Goal: Task Accomplishment & Management: Manage account settings

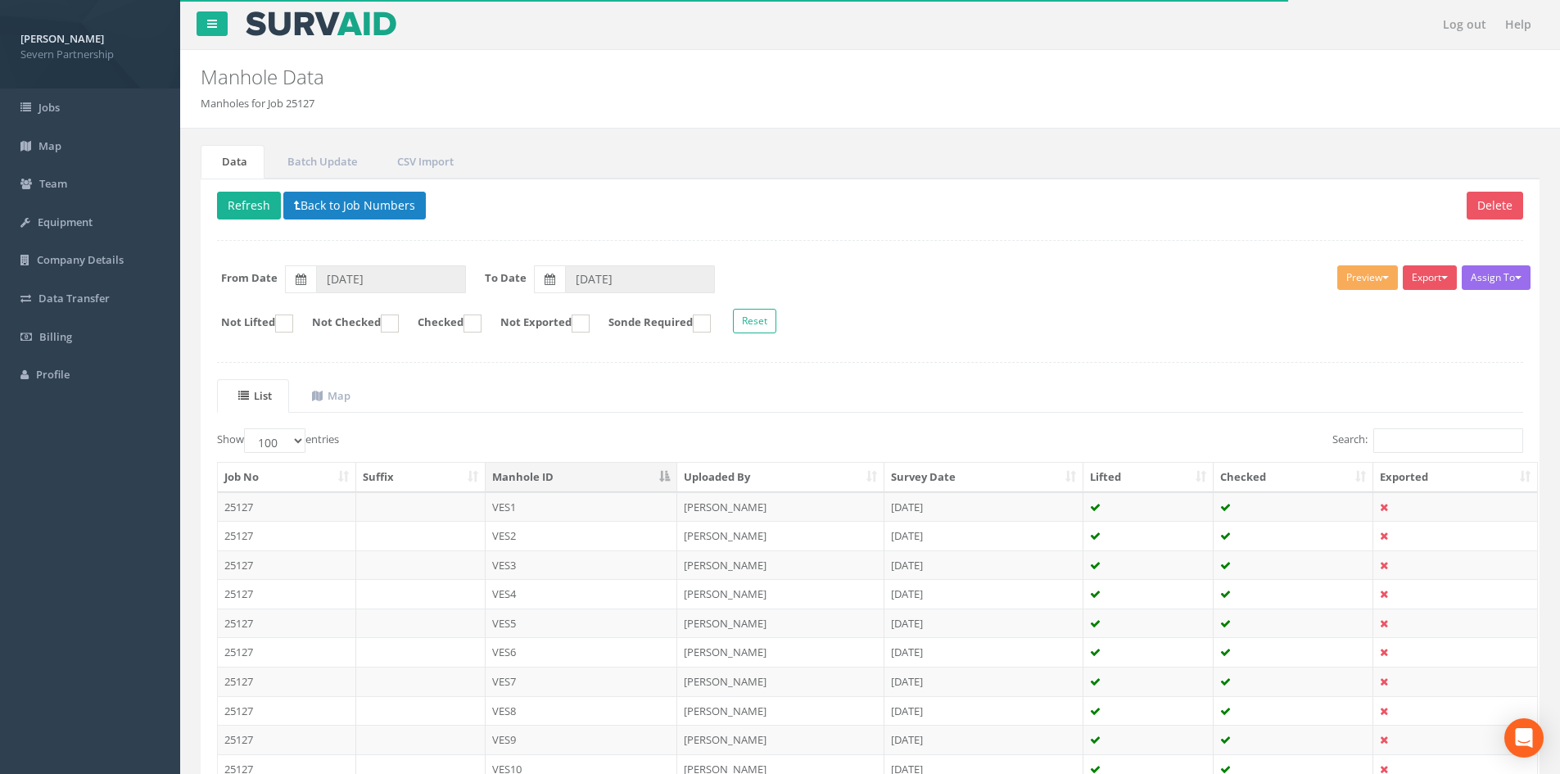
select select "100"
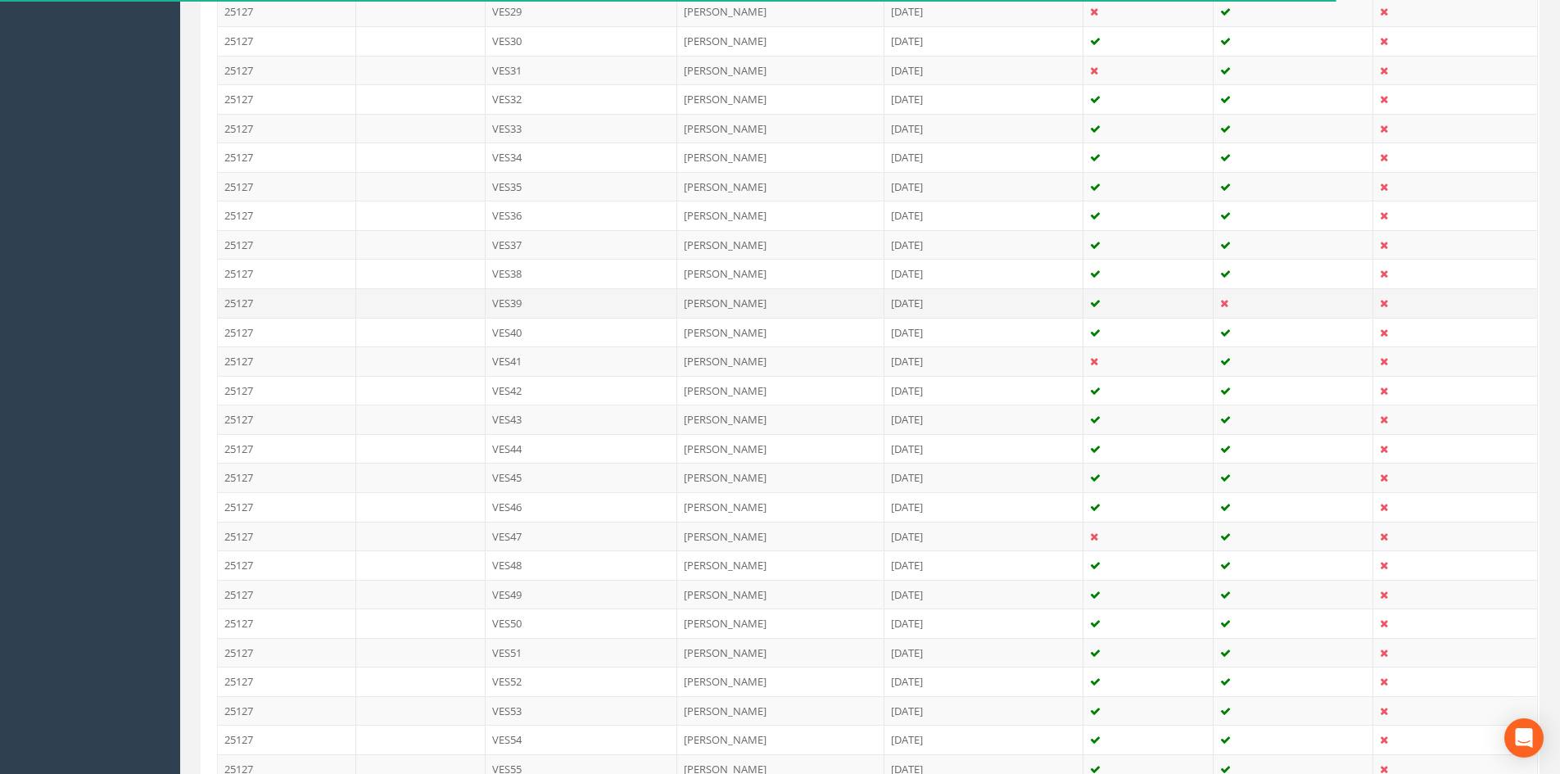
click at [533, 303] on td "VES39" at bounding box center [582, 302] width 192 height 29
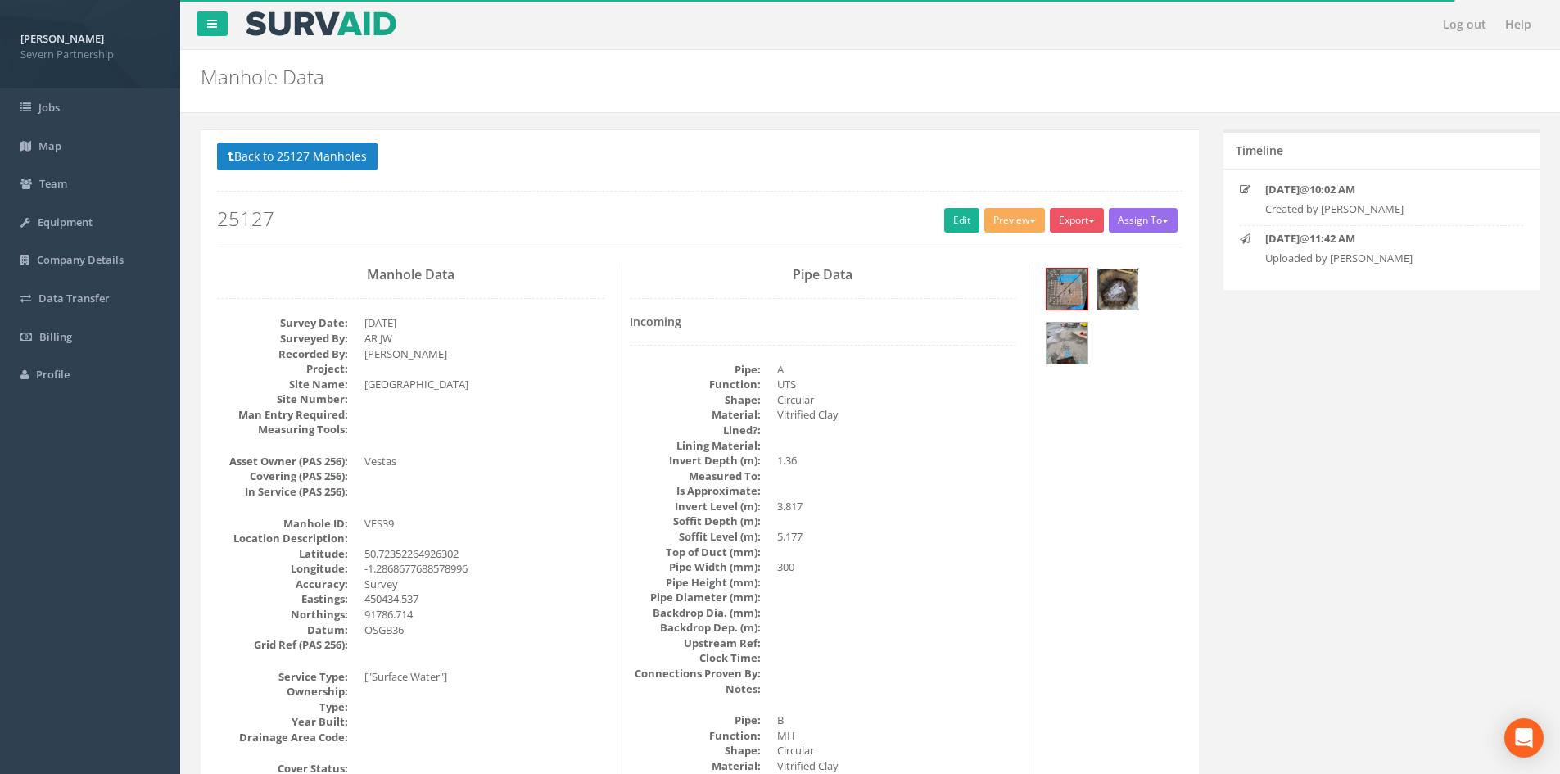
click at [1101, 286] on img at bounding box center [1117, 289] width 41 height 41
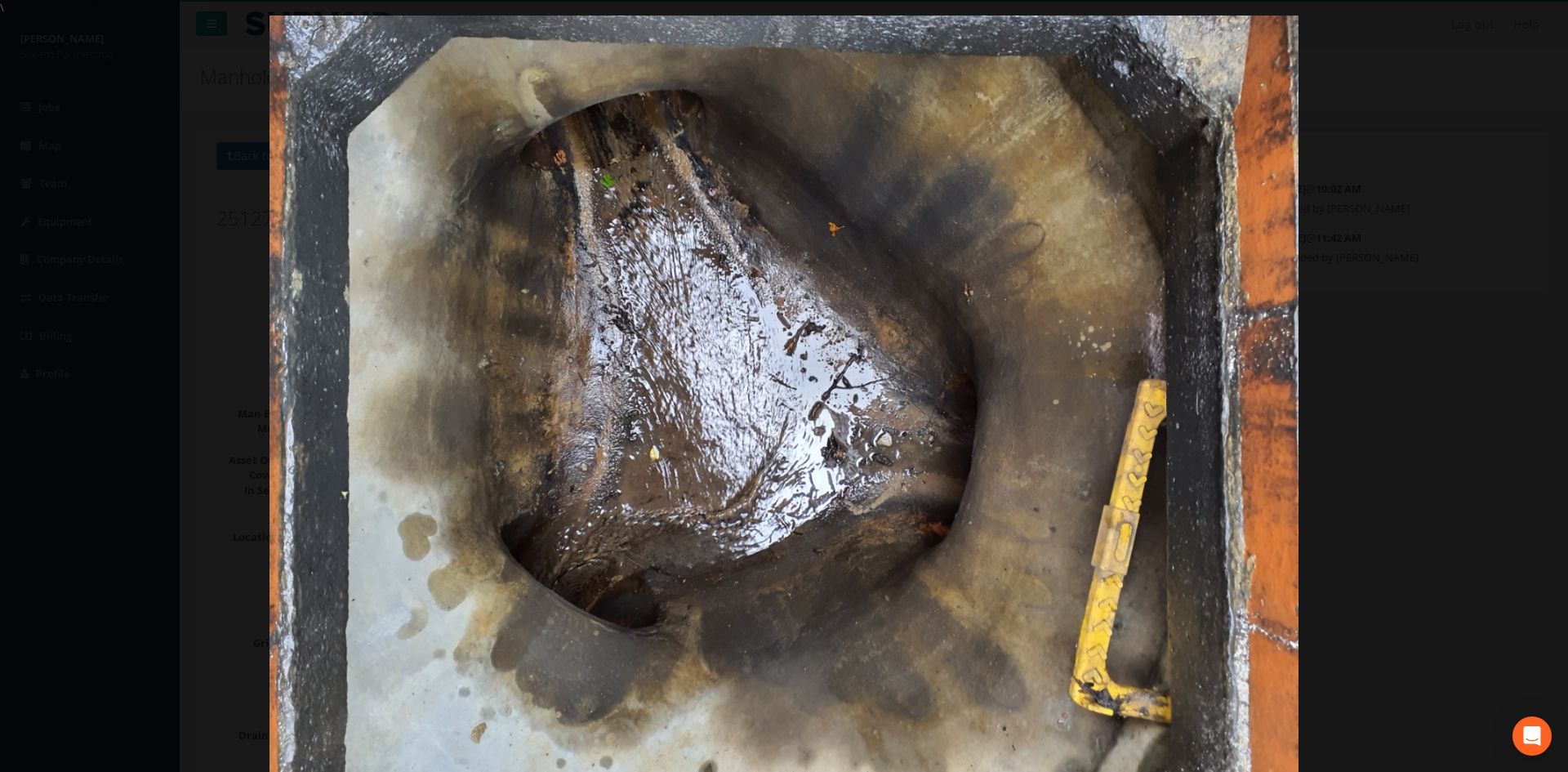
click at [1334, 376] on div at bounding box center [784, 401] width 1568 height 772
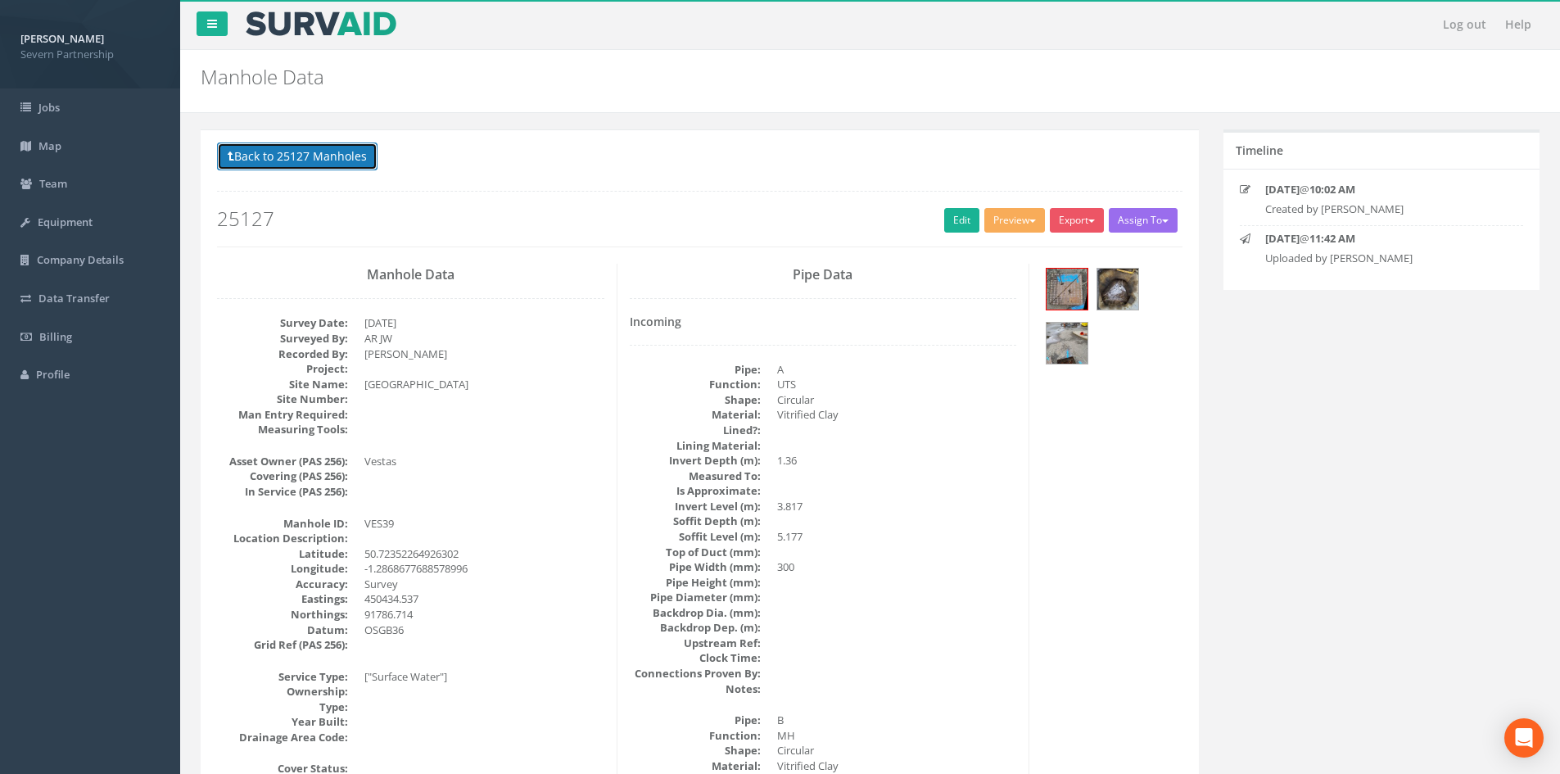
click at [310, 152] on button "Back to 25127 Manholes" at bounding box center [297, 156] width 161 height 28
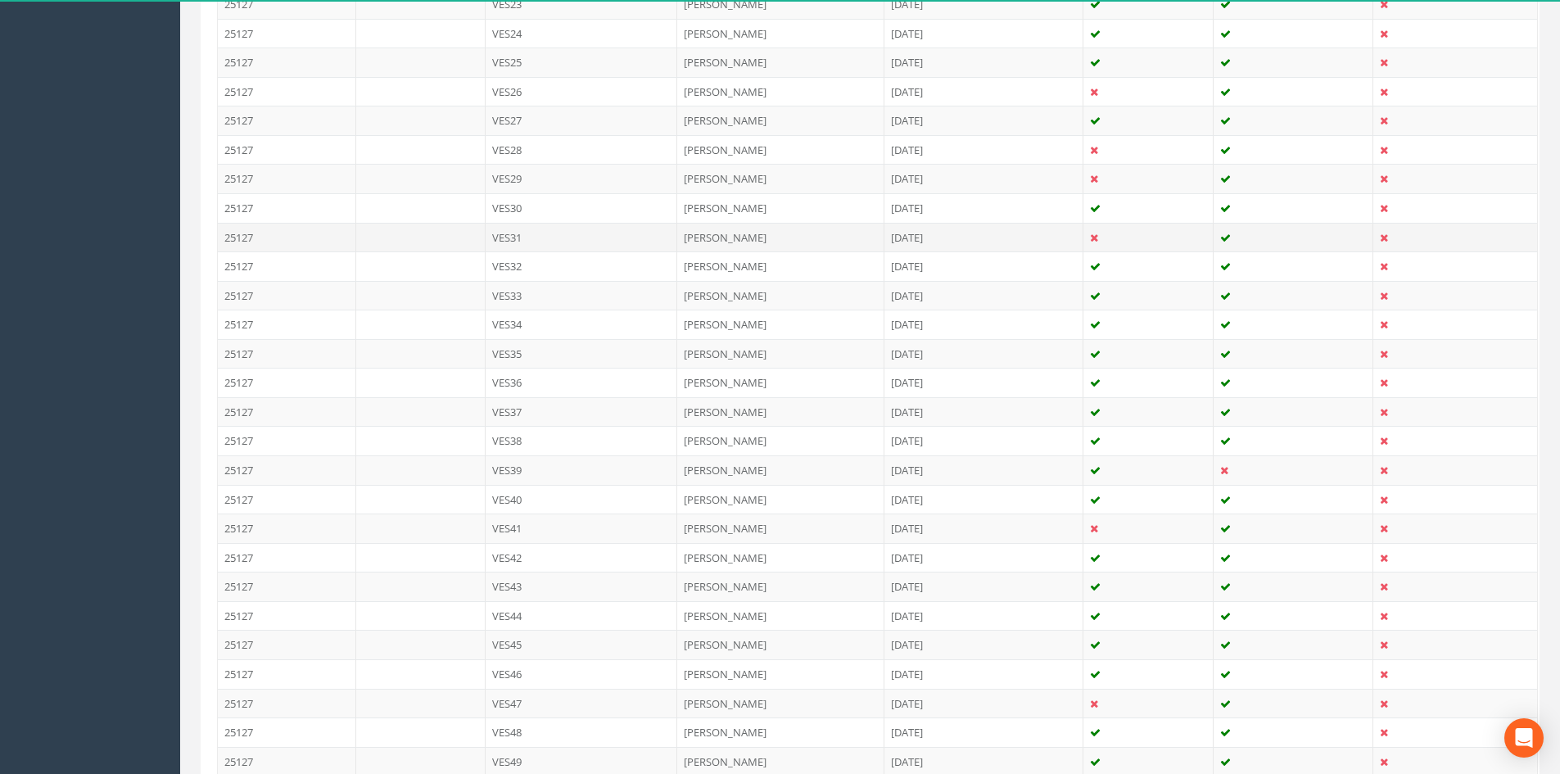
scroll to position [1147, 0]
click at [539, 414] on td "VES37" at bounding box center [582, 408] width 192 height 29
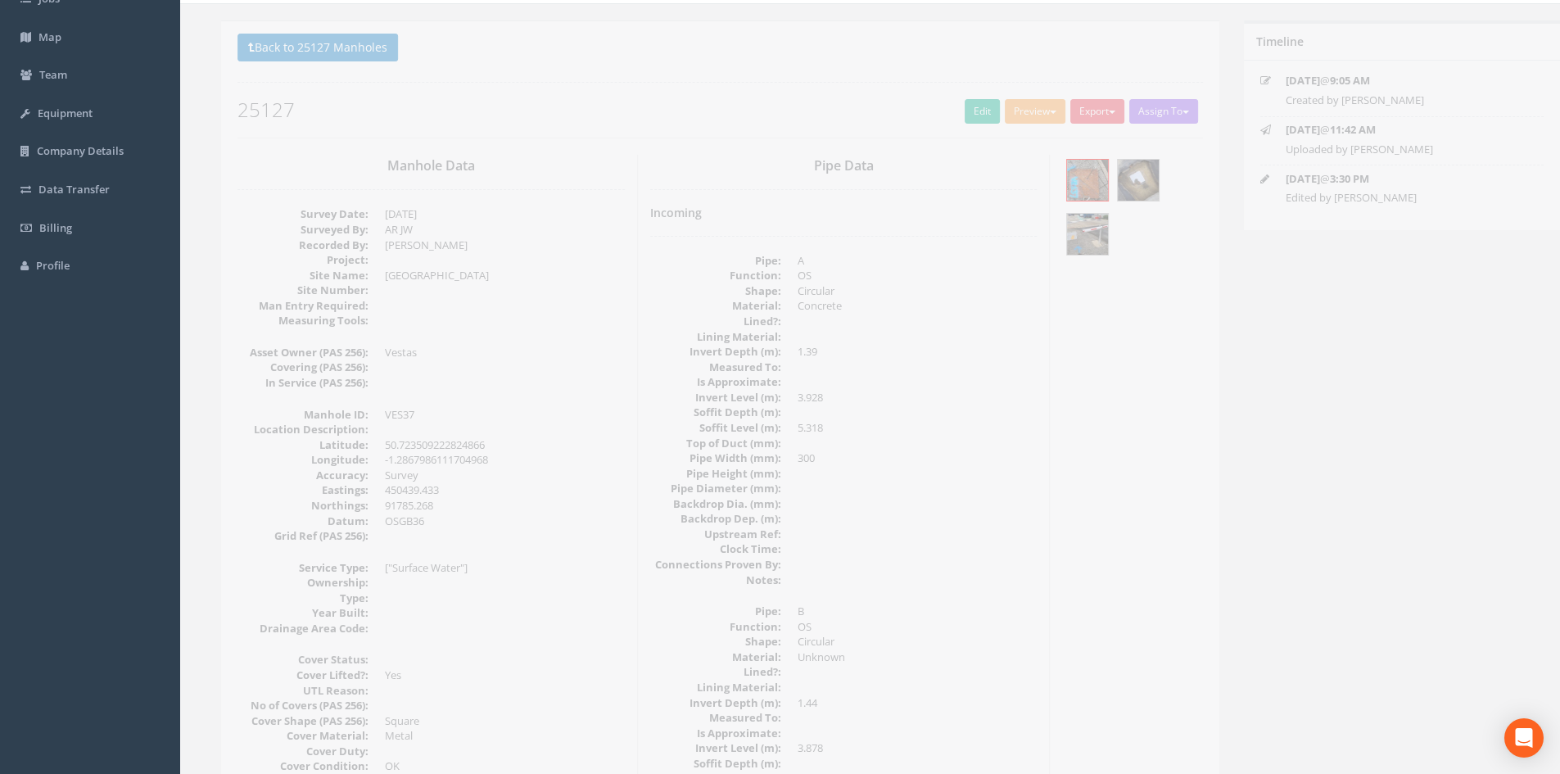
scroll to position [0, 0]
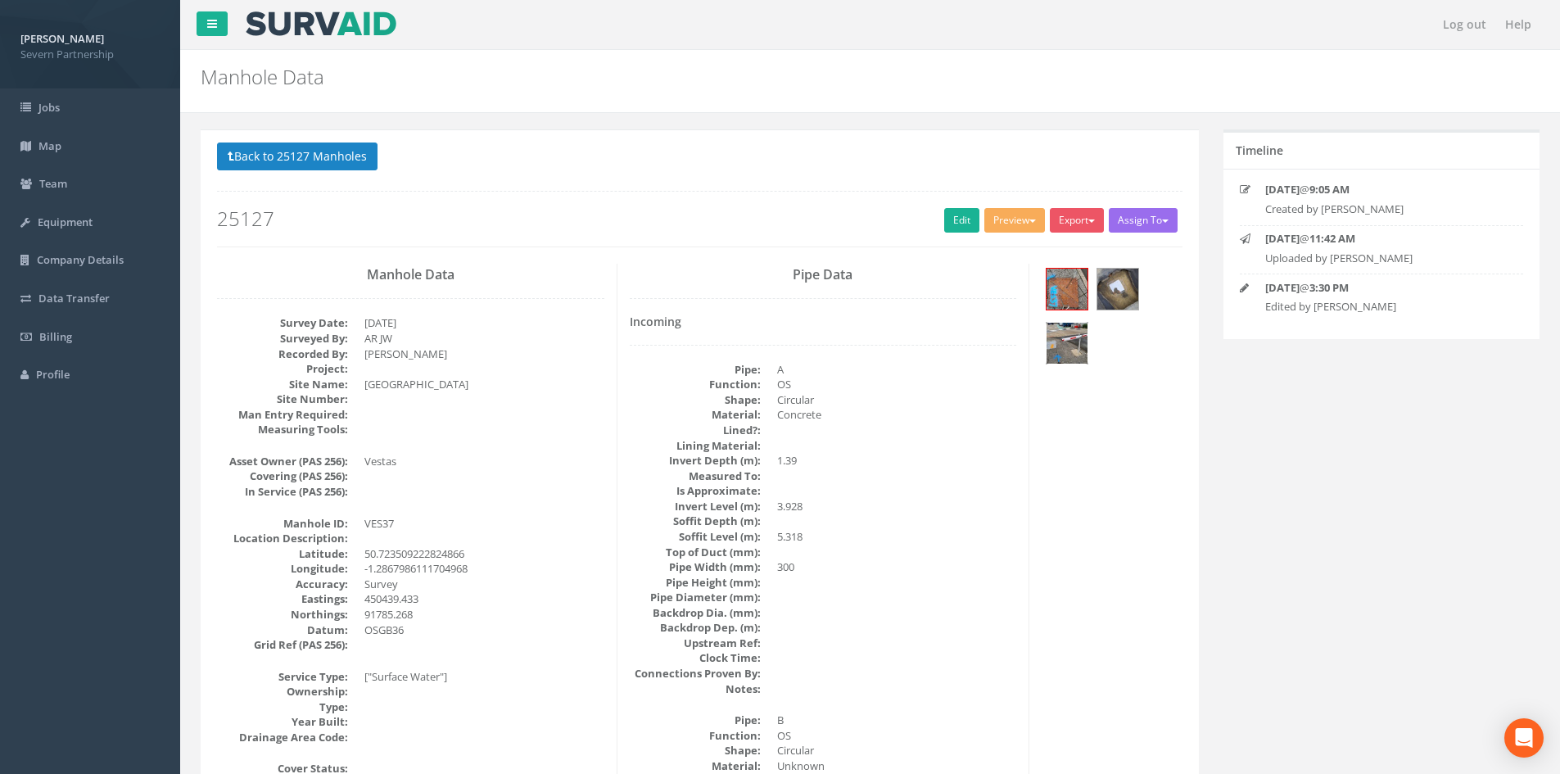
click at [1083, 327] on img at bounding box center [1067, 343] width 41 height 41
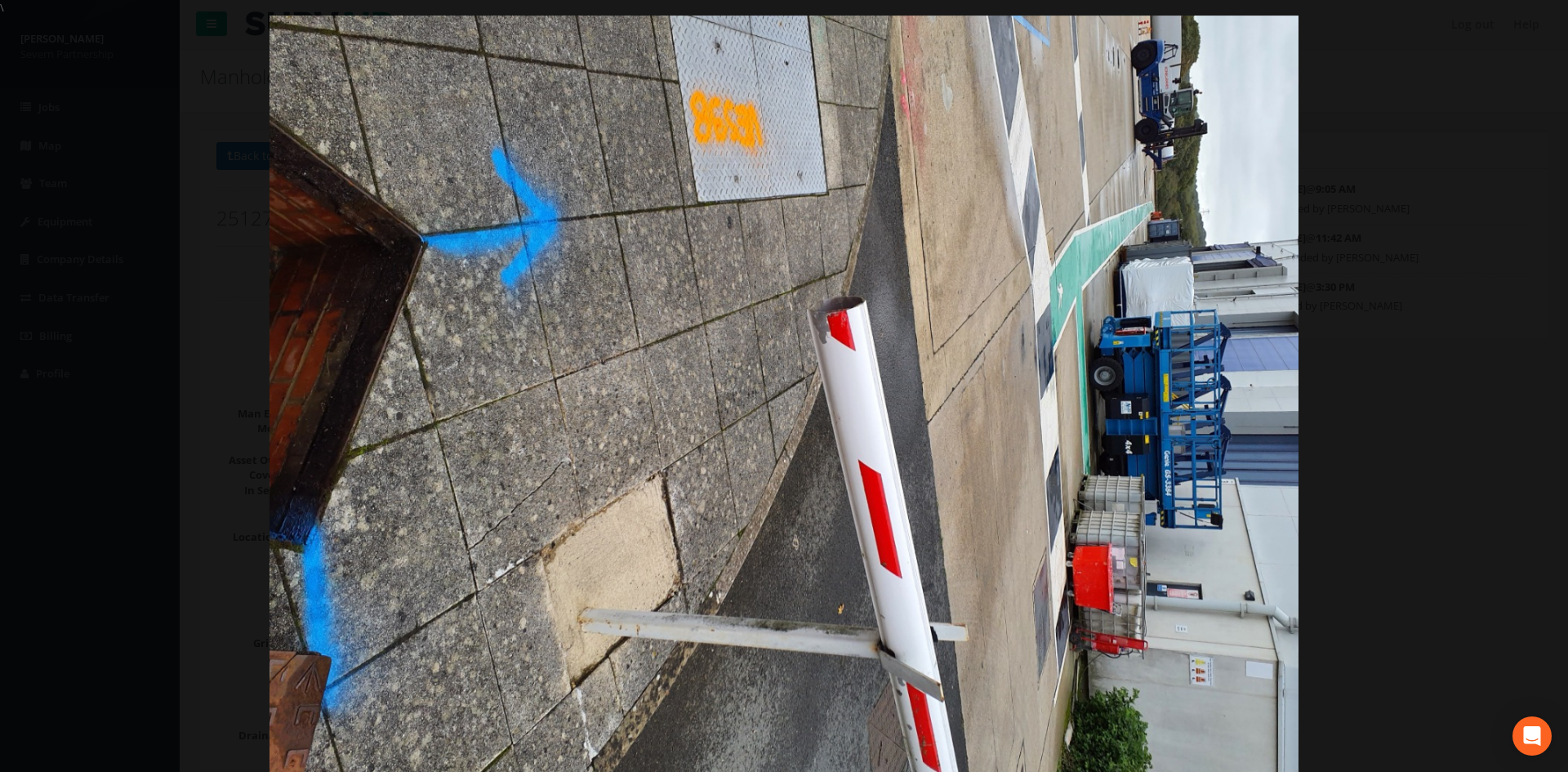
click at [1425, 409] on div at bounding box center [784, 402] width 1568 height 772
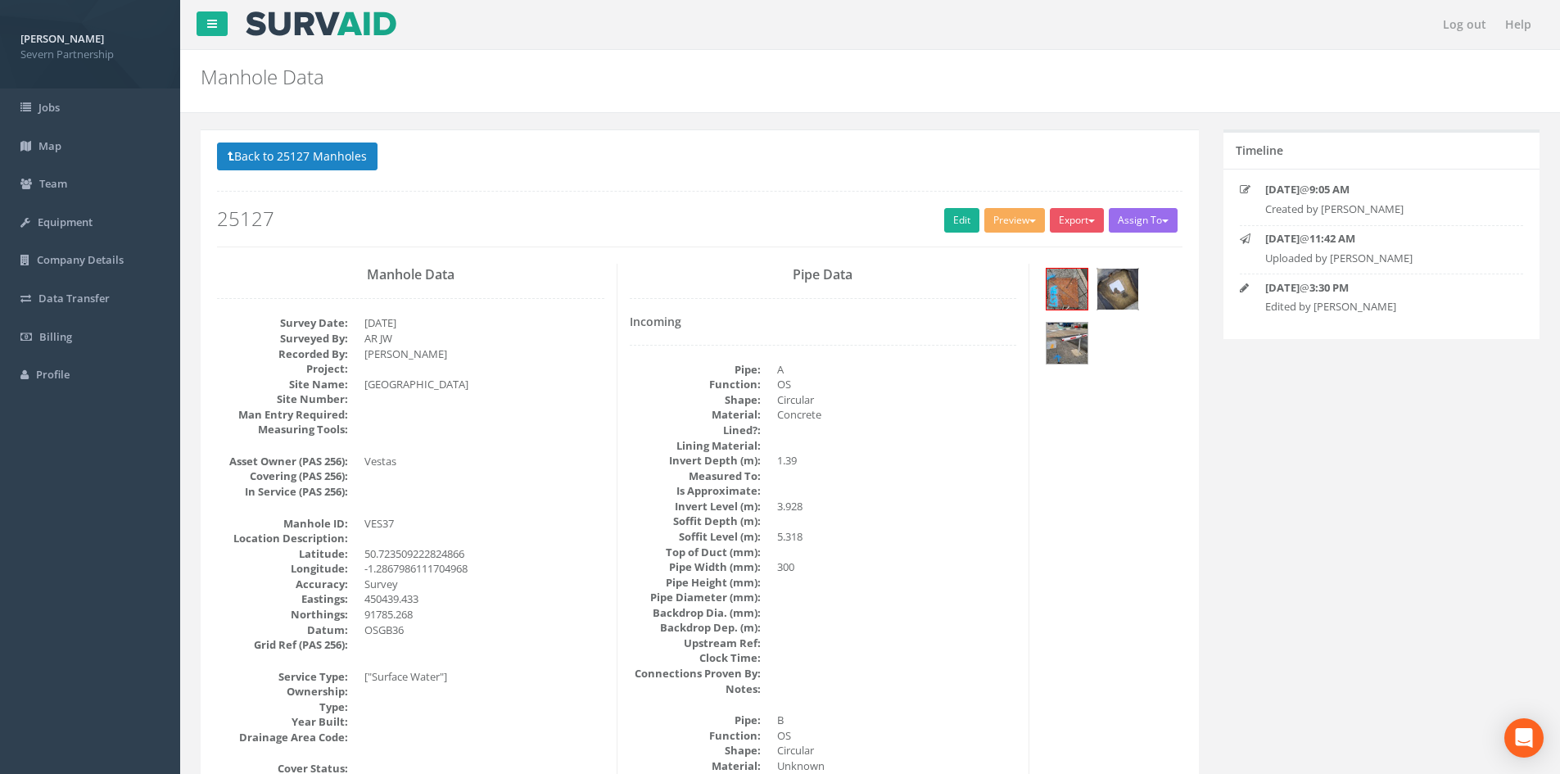
click at [1138, 292] on img at bounding box center [1117, 289] width 41 height 41
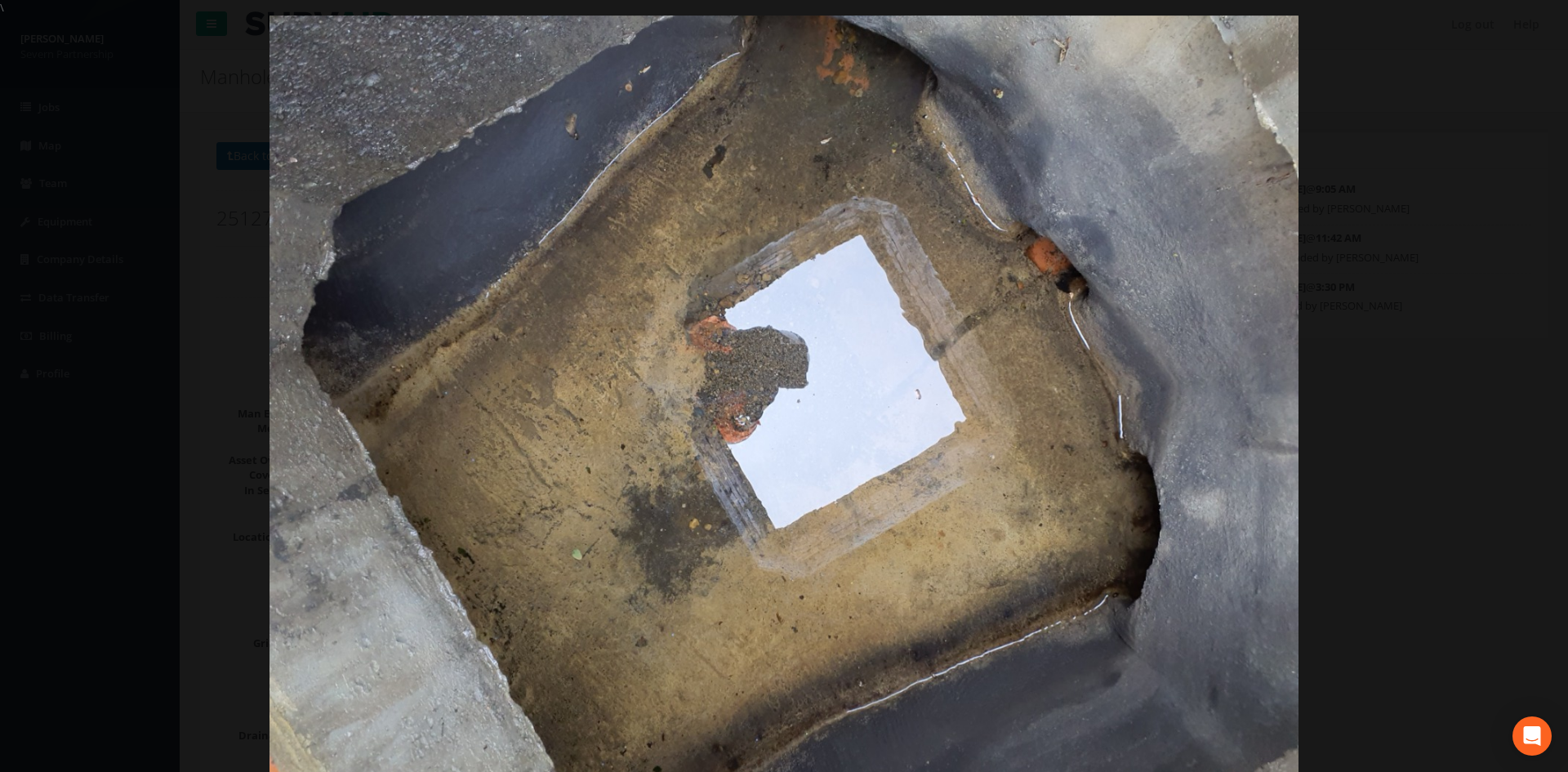
click at [1392, 339] on div at bounding box center [784, 402] width 1568 height 772
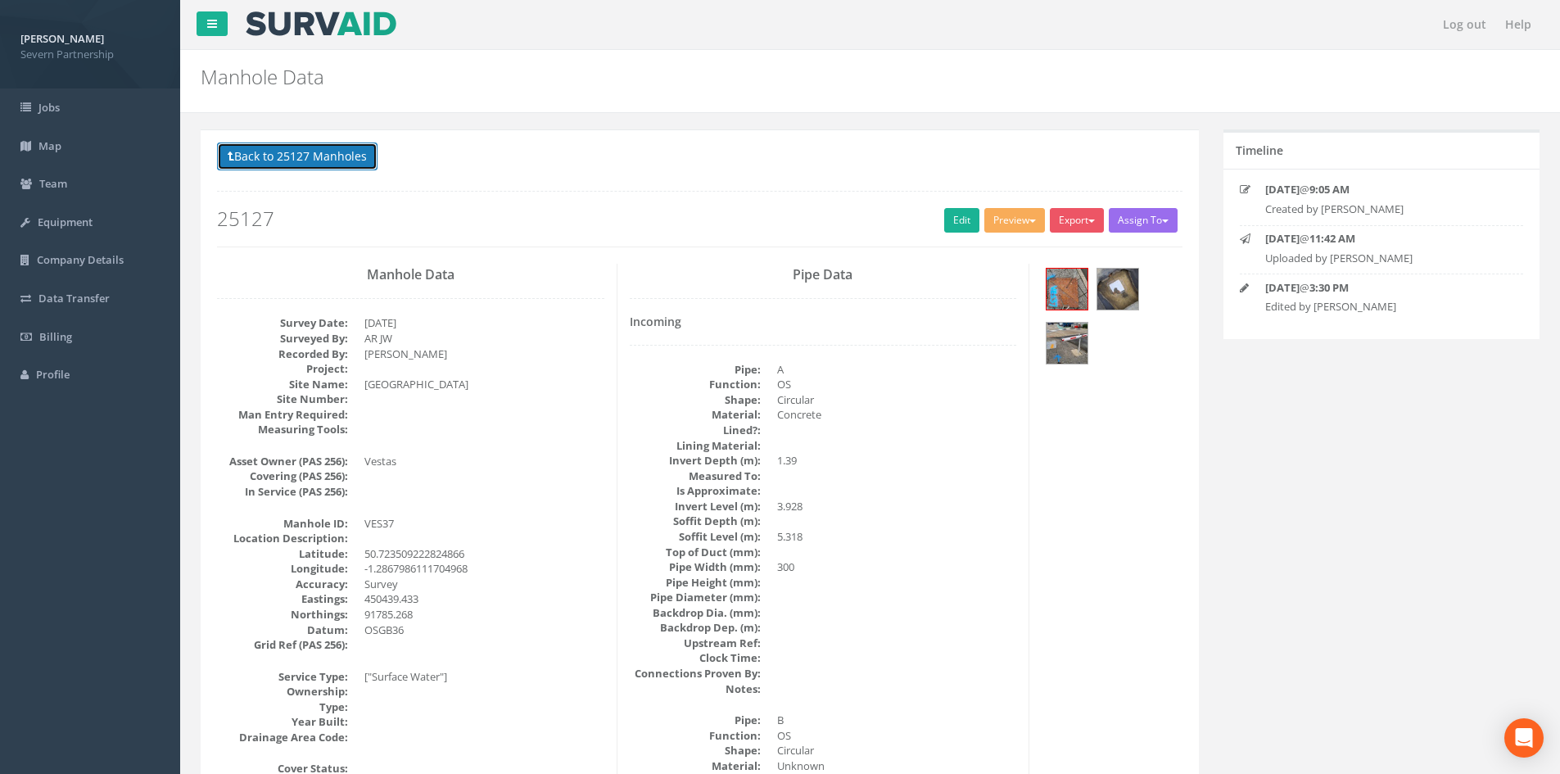
click at [336, 169] on button "Back to 25127 Manholes" at bounding box center [297, 156] width 161 height 28
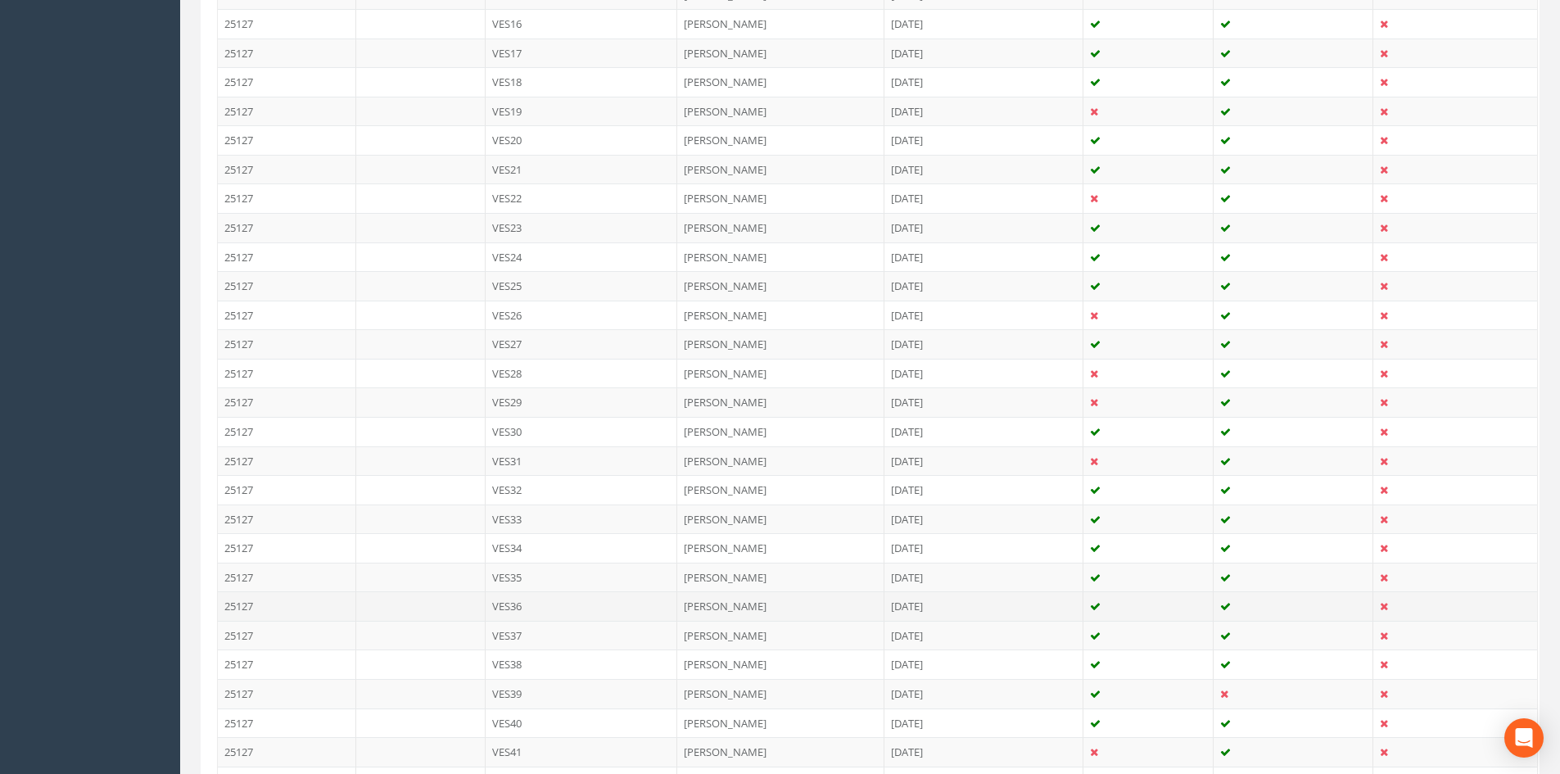
scroll to position [983, 0]
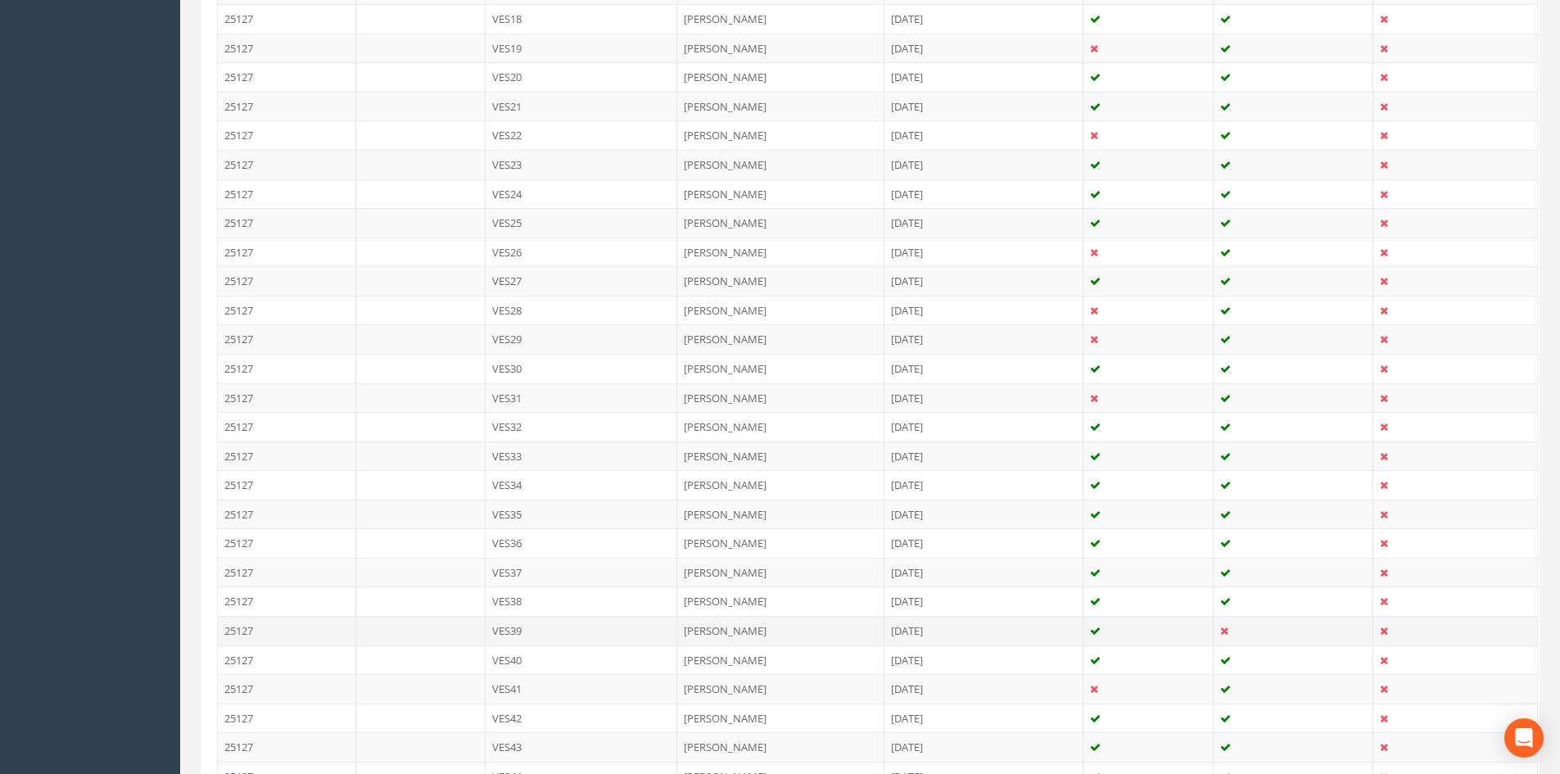
click at [613, 635] on td "VES39" at bounding box center [582, 630] width 192 height 29
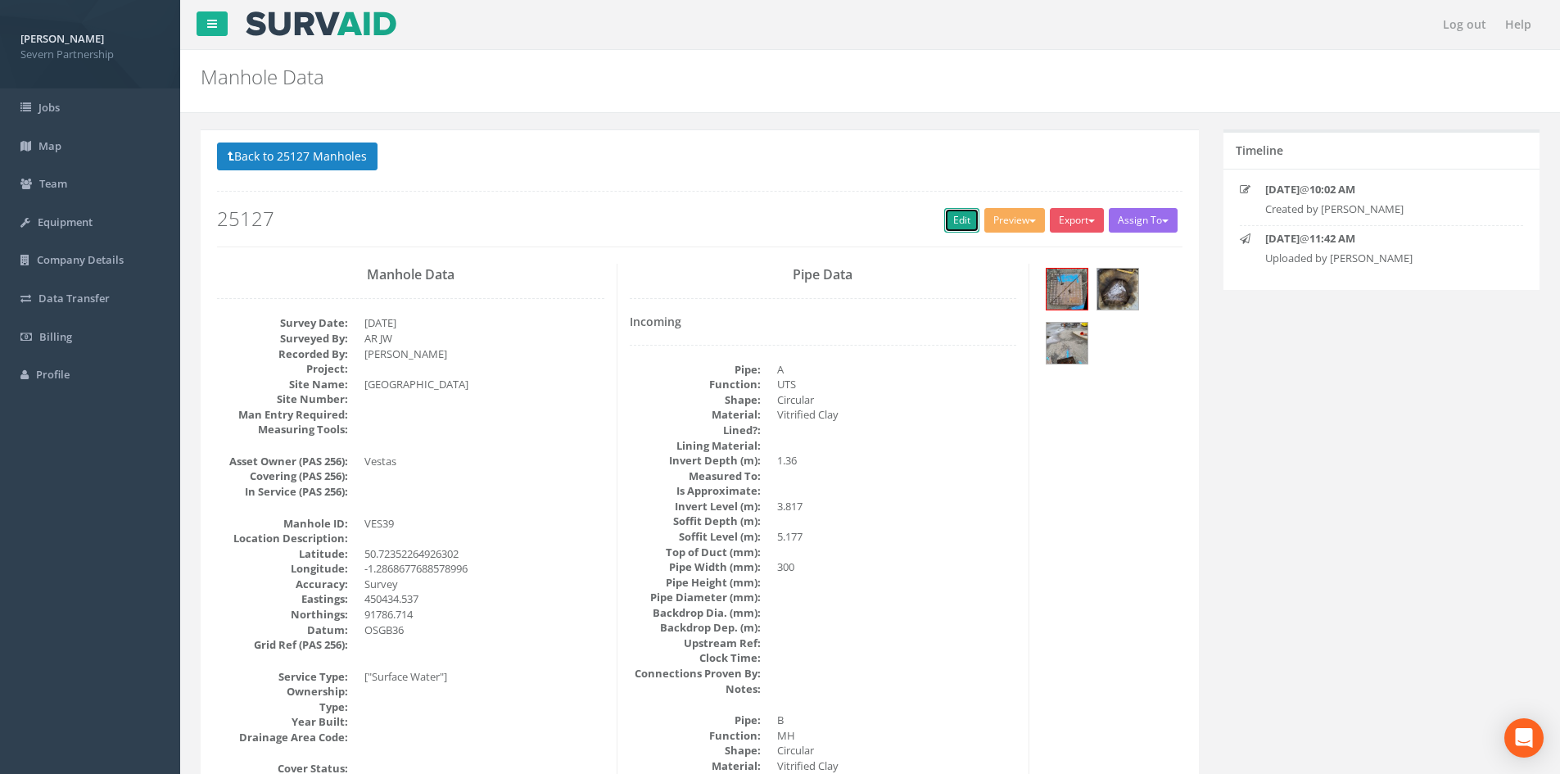
click at [944, 228] on link "Edit" at bounding box center [961, 220] width 35 height 25
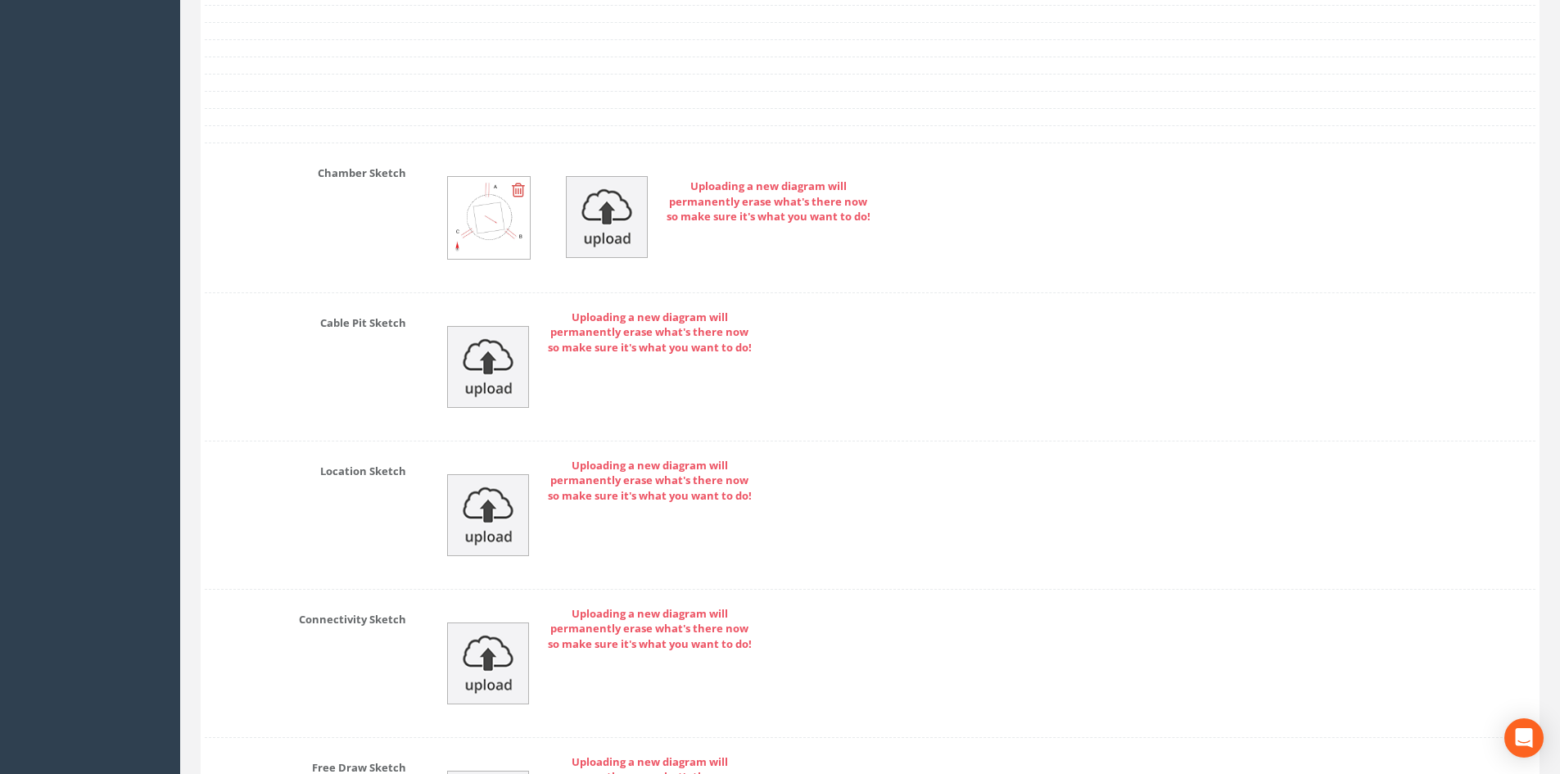
scroll to position [3918, 0]
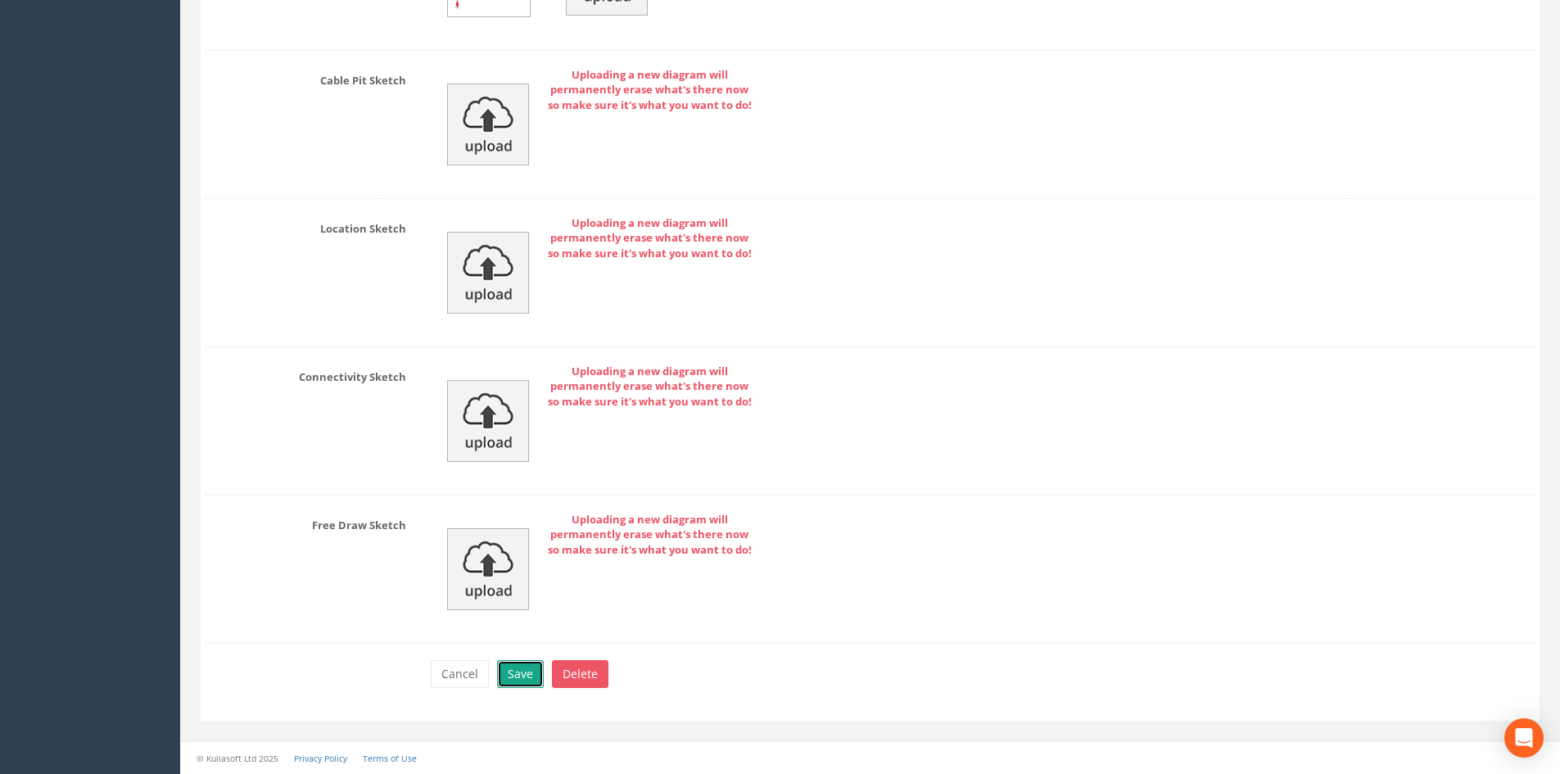
click at [513, 672] on button "Save" at bounding box center [520, 674] width 47 height 28
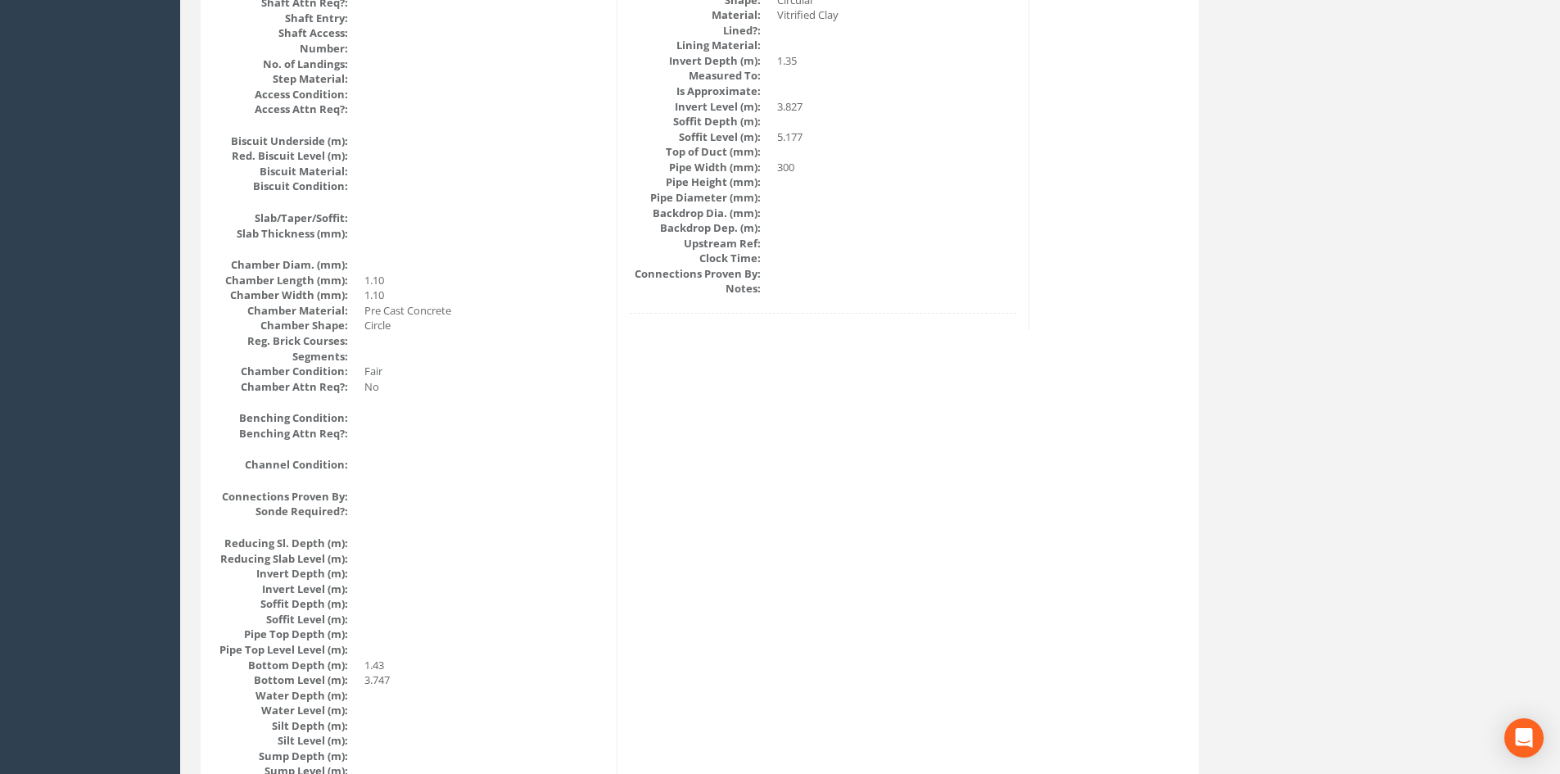
scroll to position [0, 0]
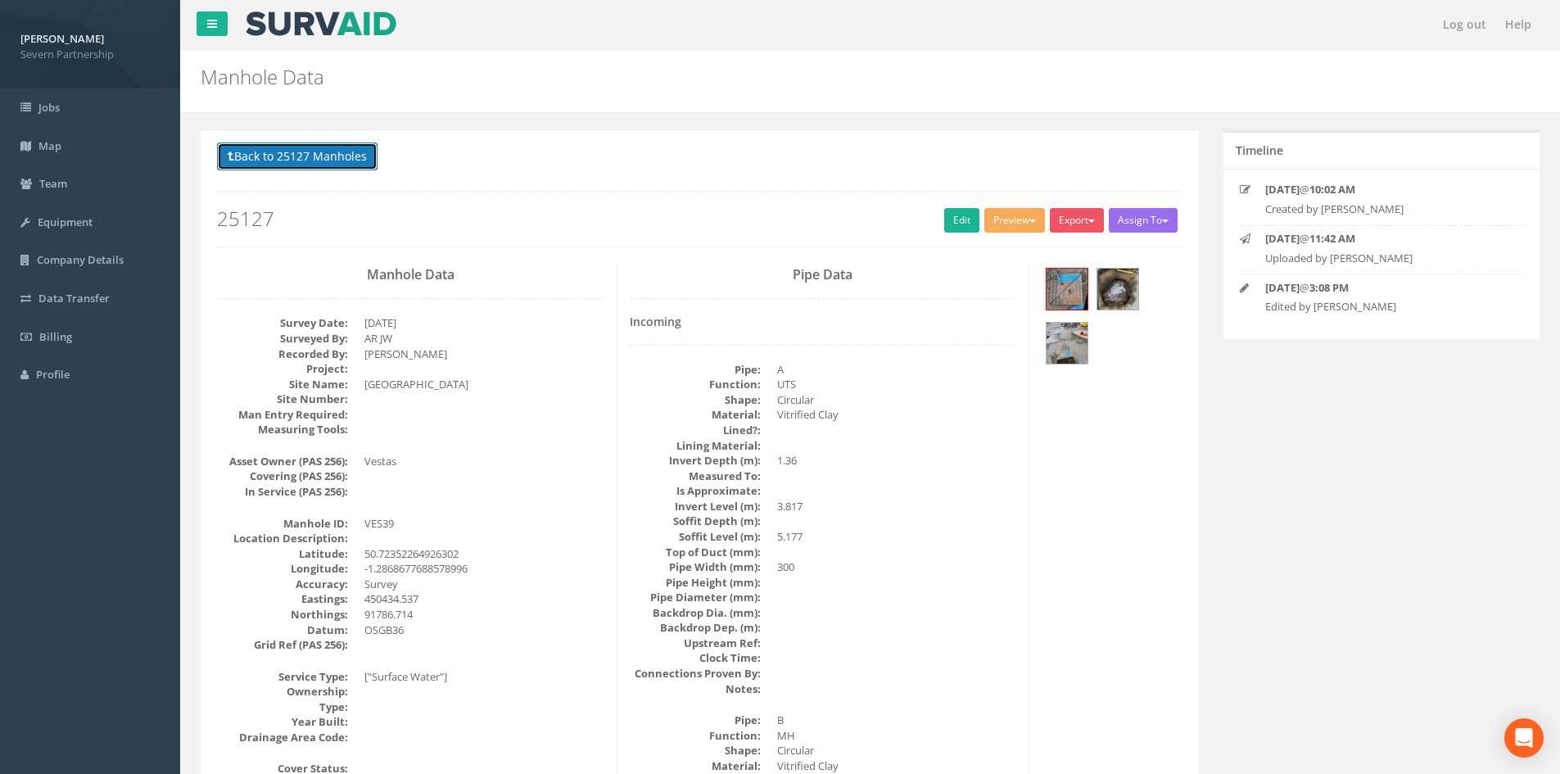
click at [237, 162] on button "Back to 25127 Manholes" at bounding box center [297, 156] width 161 height 28
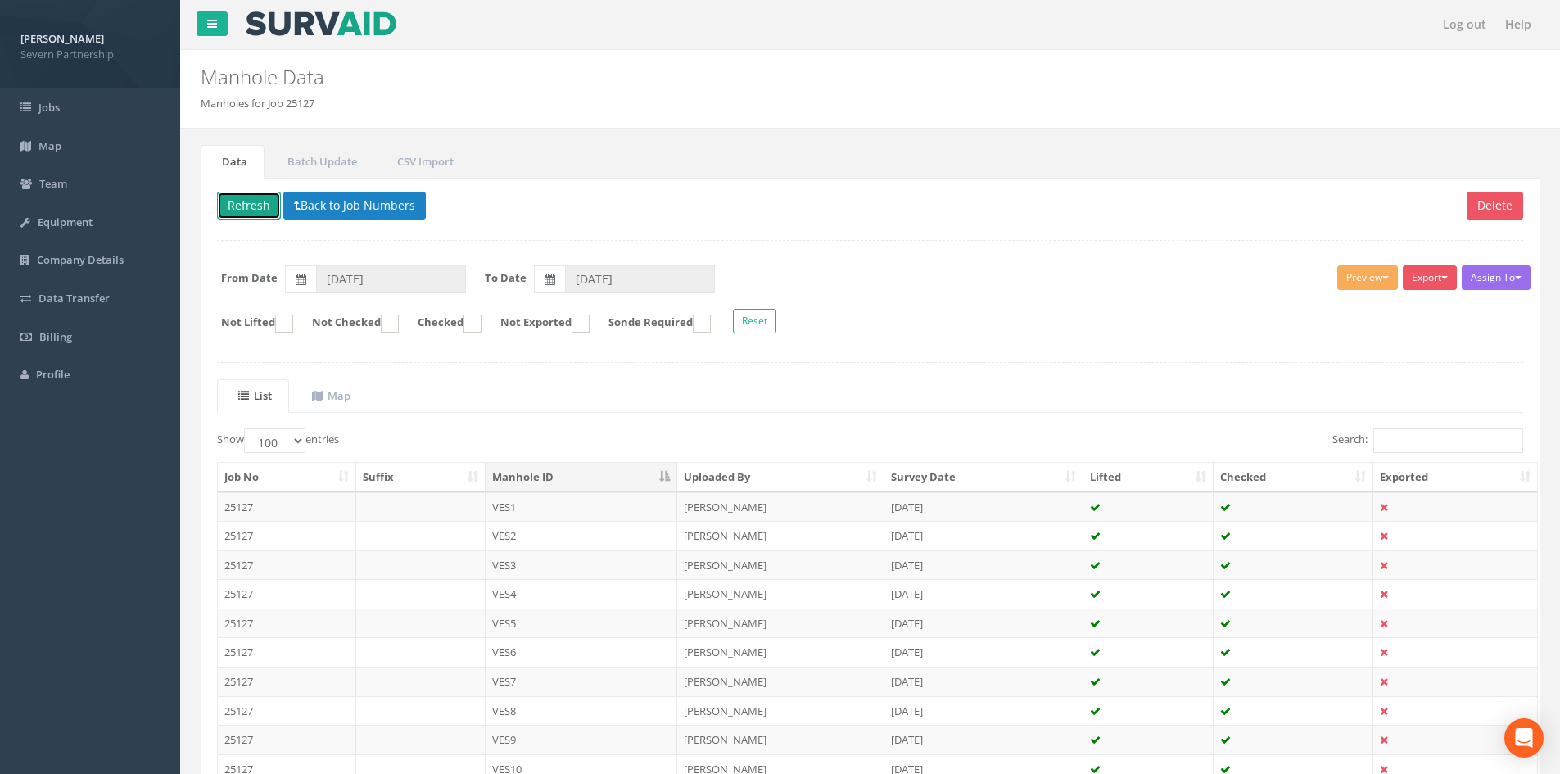
click at [243, 201] on button "Refresh" at bounding box center [249, 206] width 64 height 28
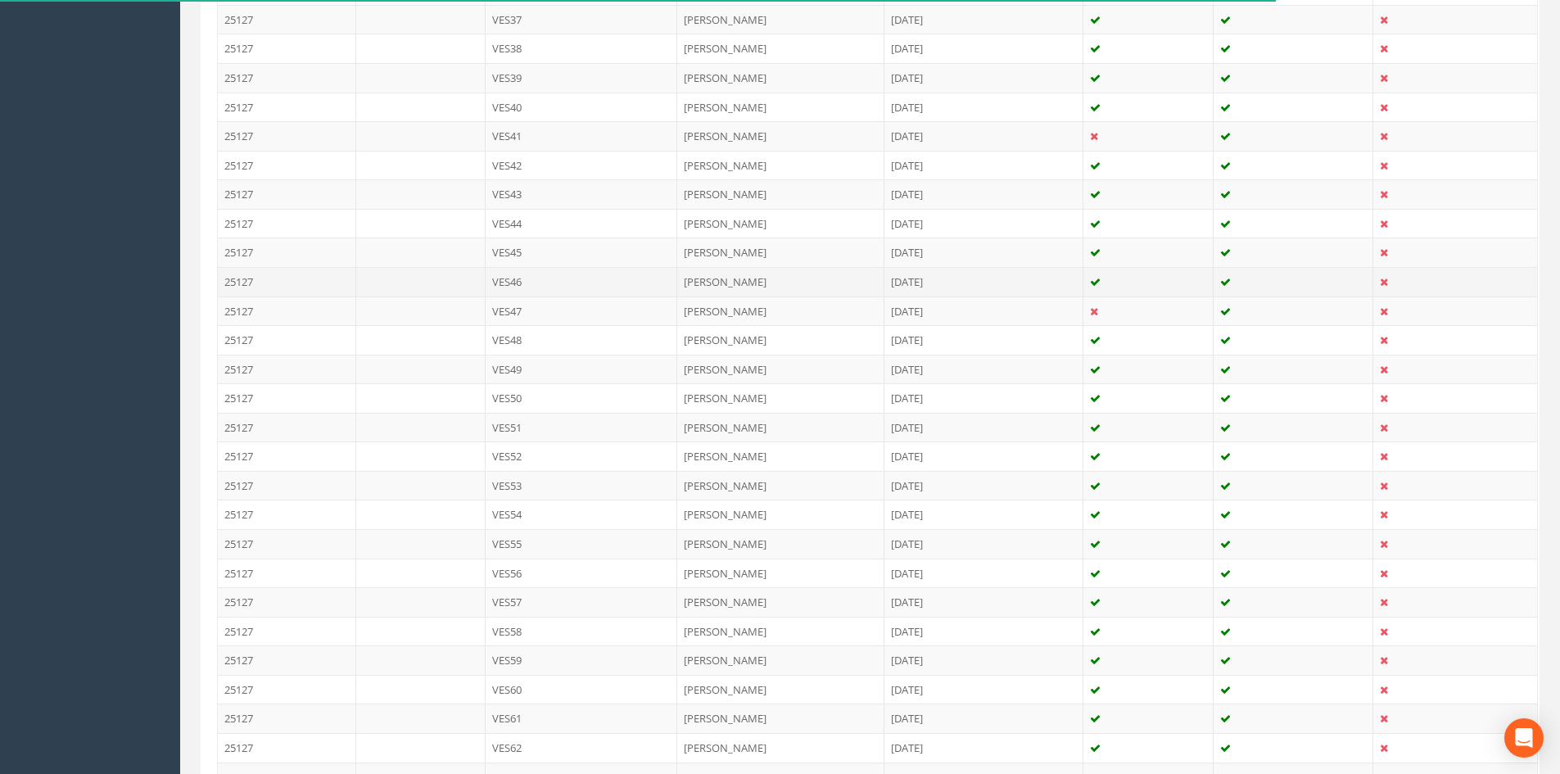
scroll to position [1310, 0]
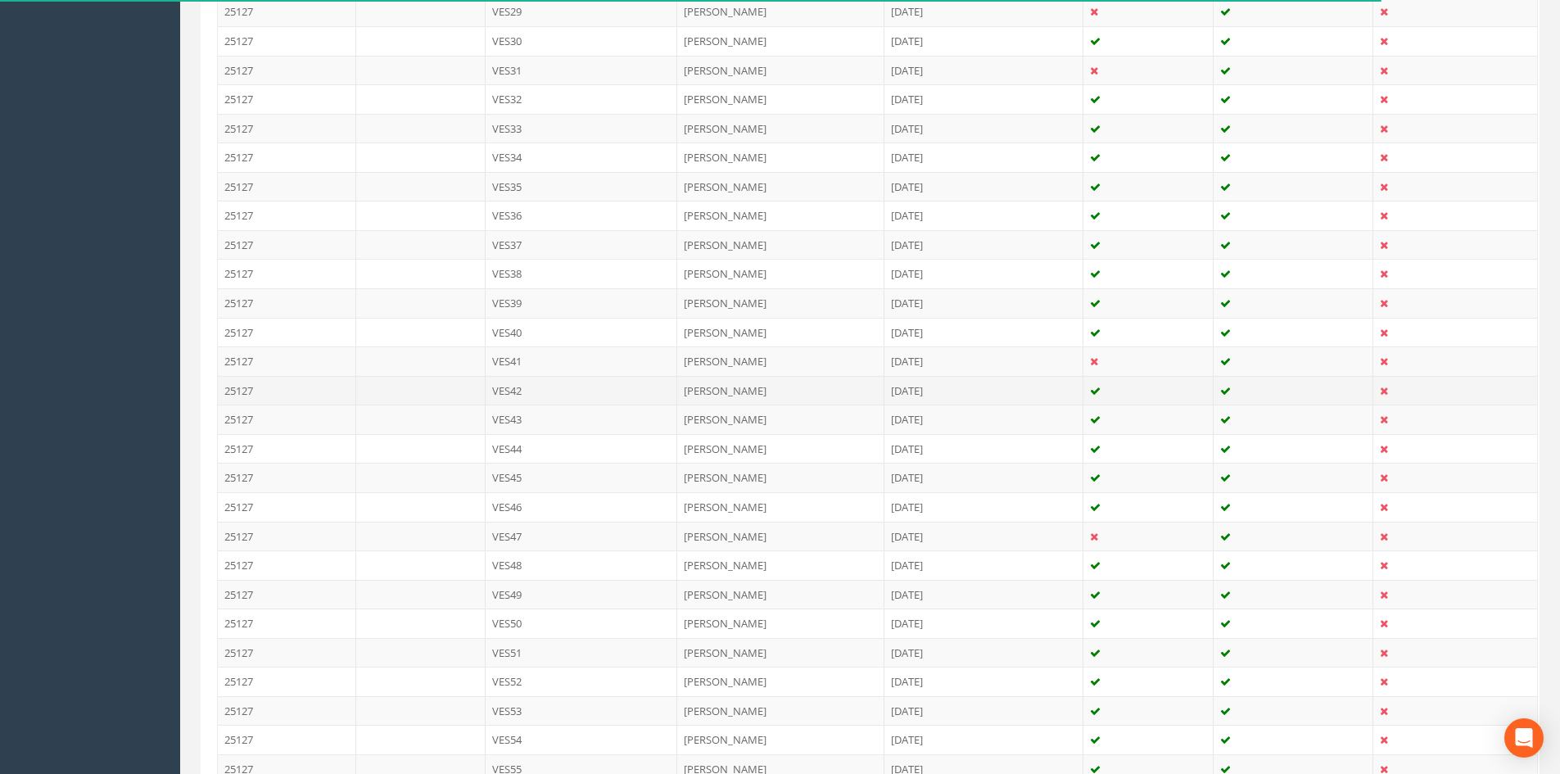
click at [551, 383] on td "VES42" at bounding box center [582, 390] width 192 height 29
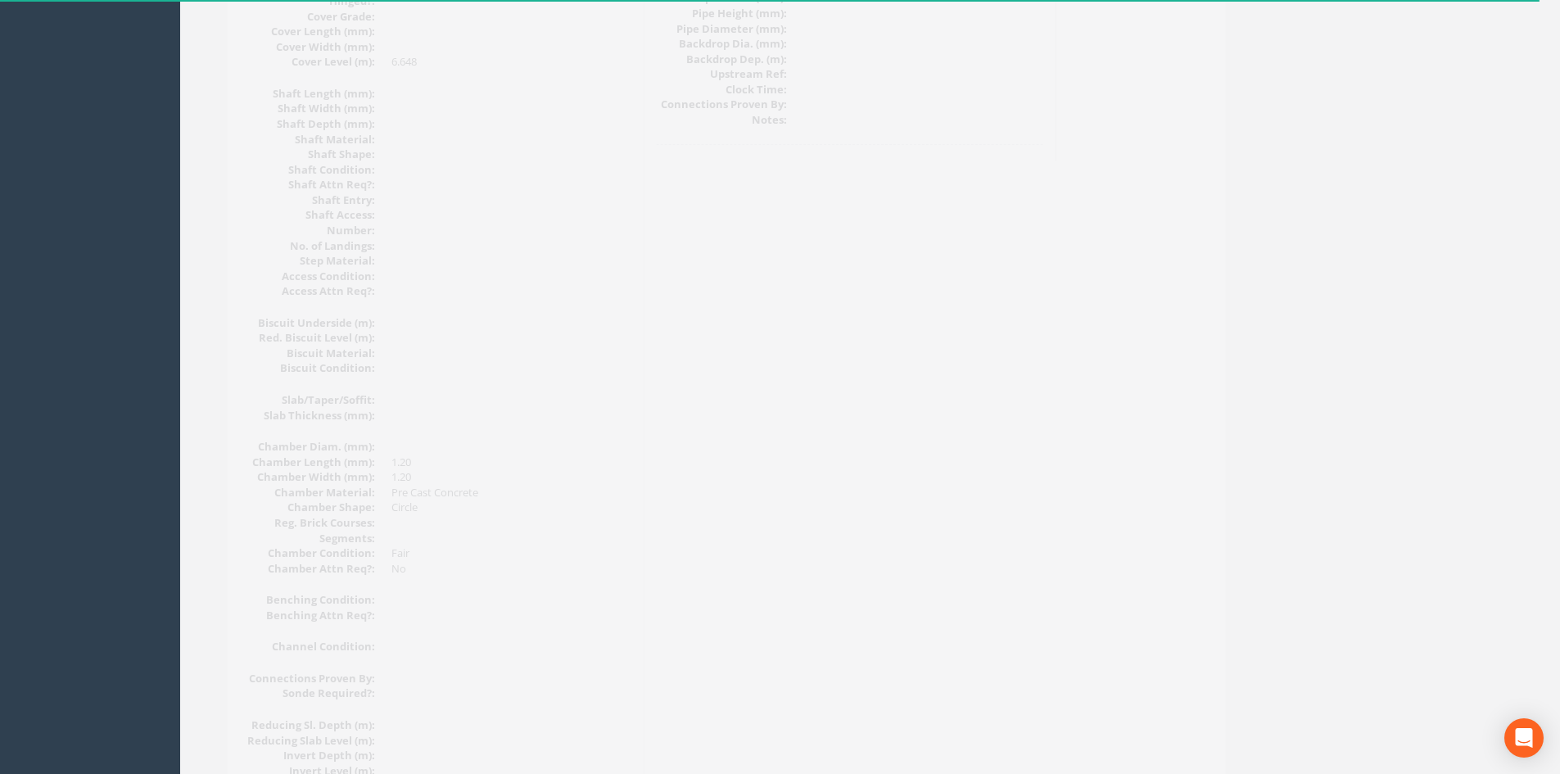
scroll to position [983, 0]
